Goal: Task Accomplishment & Management: Manage account settings

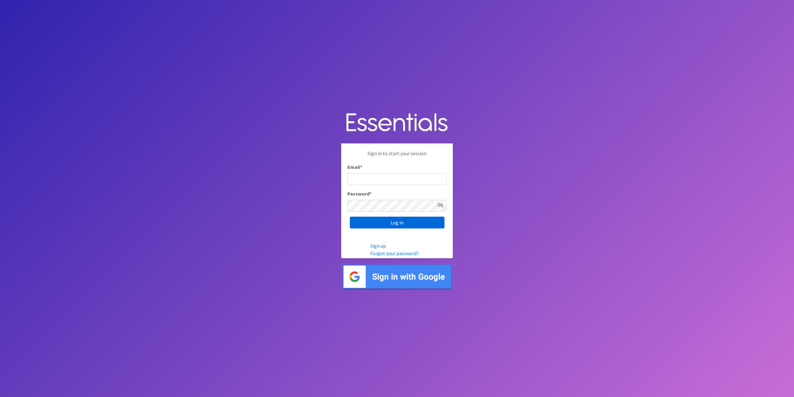
type input "[EMAIL_ADDRESS][DOMAIN_NAME]"
click at [406, 223] on input "Log in" at bounding box center [397, 223] width 95 height 12
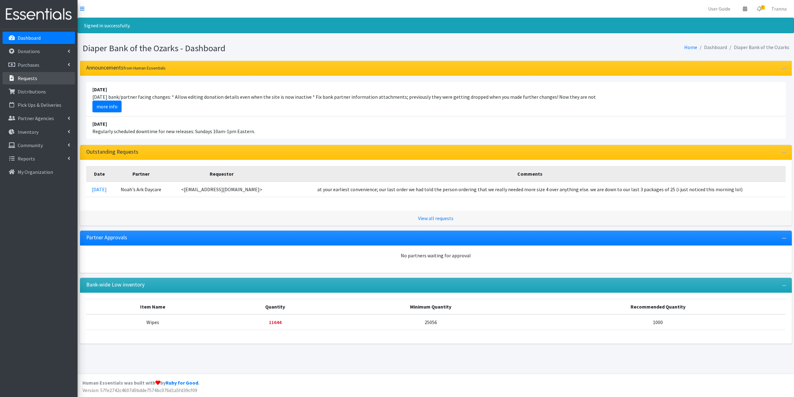
click at [27, 77] on p "Requests" at bounding box center [28, 78] width 20 height 6
